Goal: Obtain resource: Obtain resource

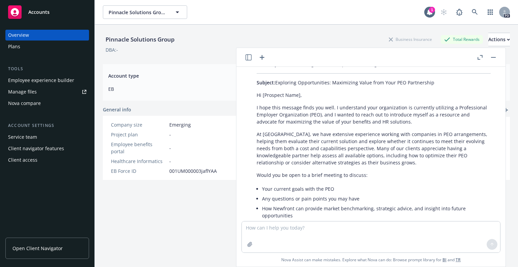
scroll to position [268, 0]
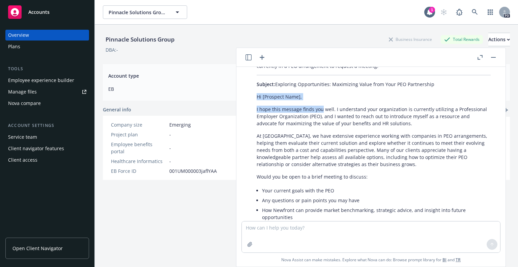
drag, startPoint x: 256, startPoint y: 96, endPoint x: 321, endPoint y: 112, distance: 67.1
click at [321, 112] on div "Certainly! Here’s a professional and concise email template you can use to reac…" at bounding box center [373, 184] width 247 height 263
click at [333, 35] on div "Pinnacle Solutions Group Business Insurance Total Rewards Actions" at bounding box center [306, 39] width 407 height 13
click at [34, 90] on div "Manage files" at bounding box center [22, 91] width 29 height 11
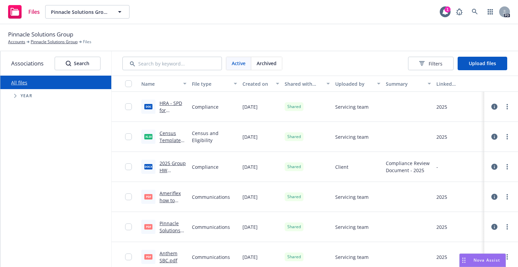
click at [162, 253] on link "Anthem SBC.pdf" at bounding box center [168, 256] width 18 height 13
click at [22, 80] on link "All files" at bounding box center [19, 82] width 16 height 6
